Goal: Entertainment & Leisure: Consume media (video, audio)

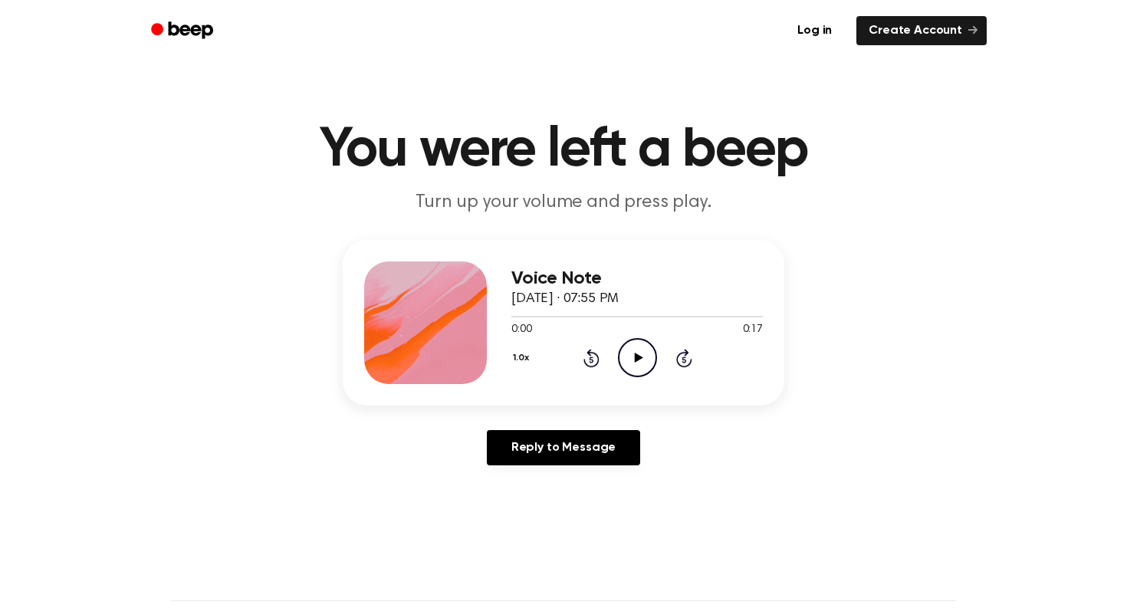
click at [635, 350] on icon "Play Audio" at bounding box center [637, 357] width 39 height 39
click at [640, 349] on icon "Play Audio" at bounding box center [637, 357] width 39 height 39
click at [632, 357] on icon "Play Audio" at bounding box center [637, 357] width 39 height 39
click at [639, 355] on icon "Play Audio" at bounding box center [637, 357] width 39 height 39
click at [655, 358] on circle at bounding box center [638, 358] width 38 height 38
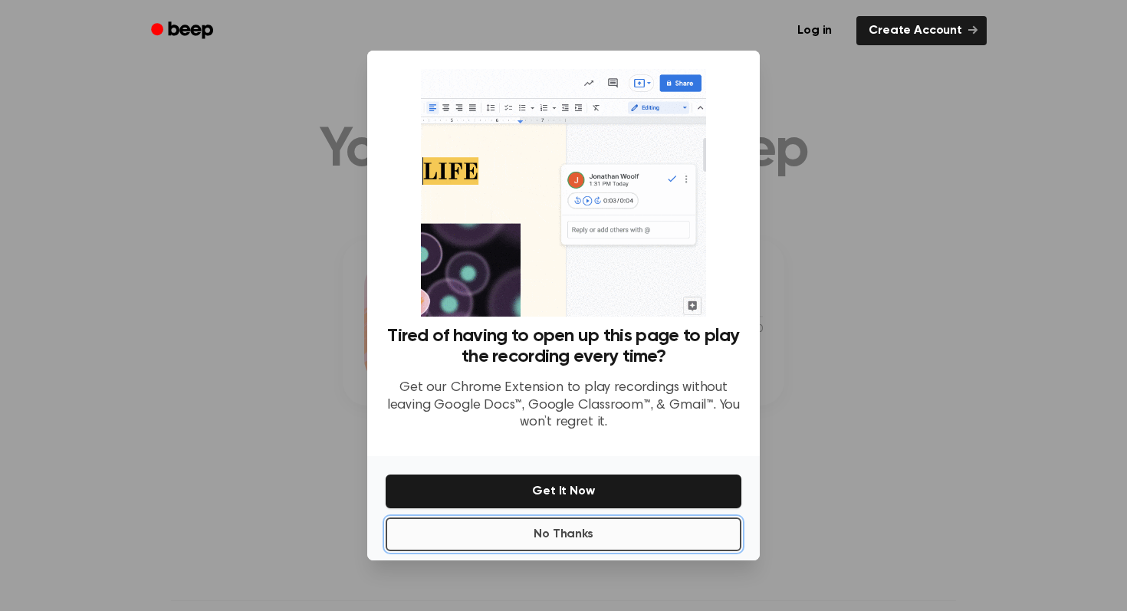
click at [655, 537] on button "No Thanks" at bounding box center [564, 534] width 356 height 34
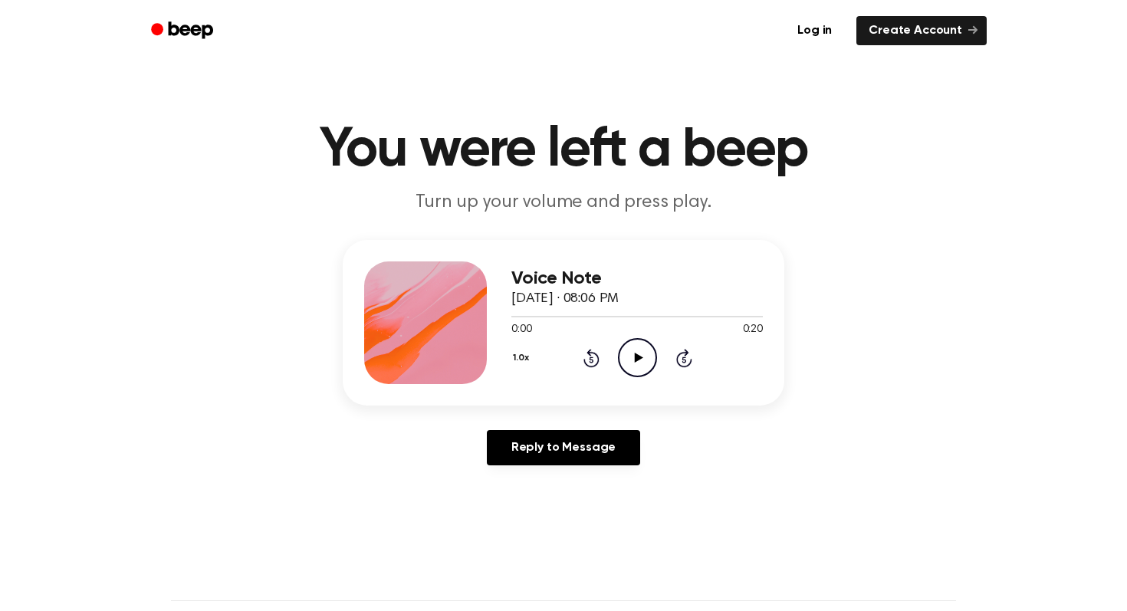
click at [640, 349] on icon "Play Audio" at bounding box center [637, 357] width 39 height 39
click at [642, 360] on icon "Play Audio" at bounding box center [637, 357] width 39 height 39
